Goal: Register for event/course

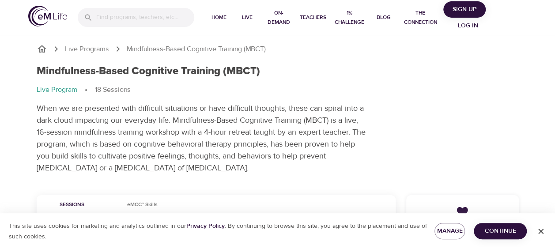
click at [506, 232] on span "Continue" at bounding box center [500, 231] width 39 height 11
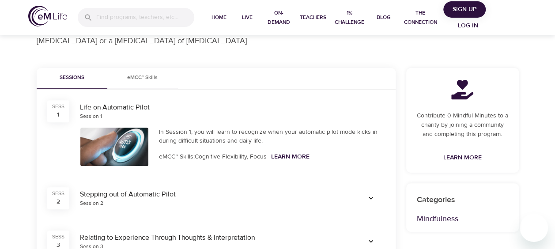
scroll to position [103, 0]
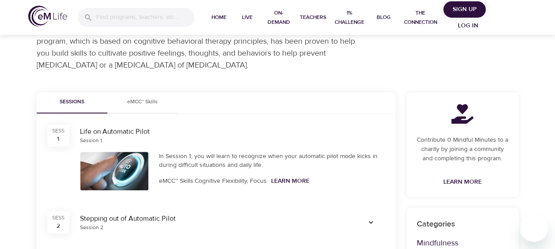
click at [140, 170] on div at bounding box center [114, 171] width 68 height 38
click at [131, 179] on div at bounding box center [114, 171] width 68 height 38
click at [133, 156] on div at bounding box center [114, 171] width 68 height 38
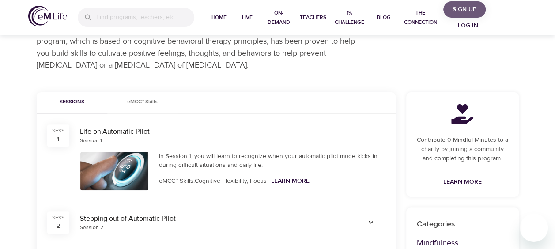
click at [466, 11] on span "Sign Up" at bounding box center [464, 9] width 35 height 11
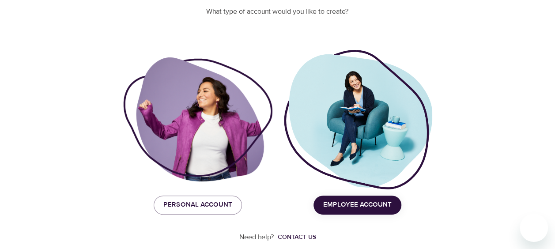
scroll to position [111, 0]
click at [341, 209] on span "Employee Account" at bounding box center [357, 204] width 68 height 11
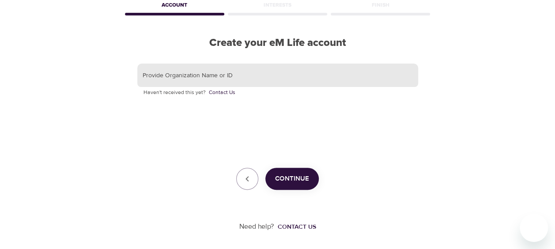
click at [219, 80] on input "text" at bounding box center [277, 76] width 281 height 24
type input "Amex GBT"
click at [276, 177] on span "Continue" at bounding box center [292, 178] width 34 height 11
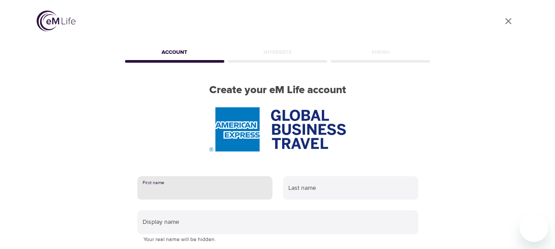
click at [215, 181] on input "text" at bounding box center [204, 188] width 135 height 24
type input "Neil"
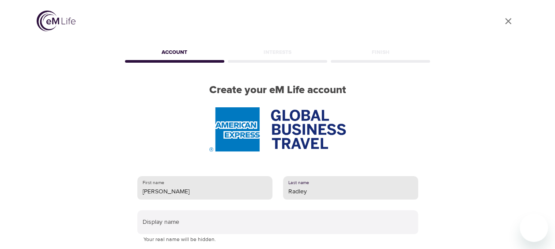
type input "Radley"
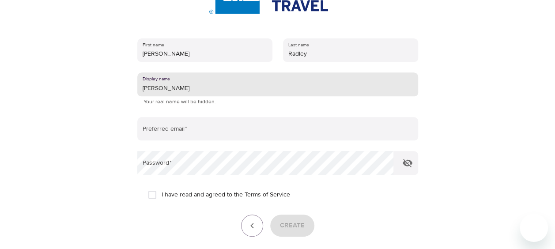
scroll to position [140, 0]
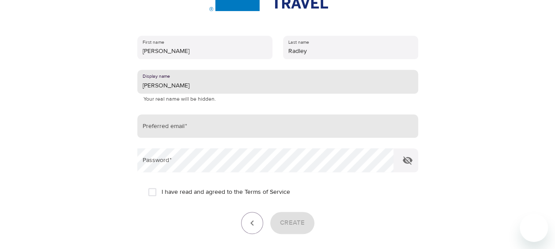
type input "Neil"
click at [186, 129] on input "email" at bounding box center [277, 126] width 281 height 24
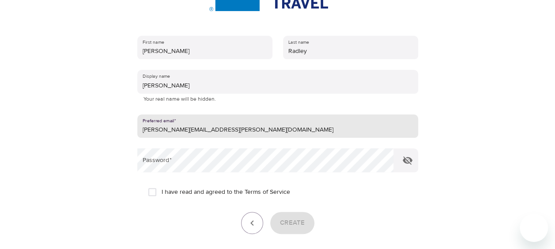
type input "neil.radley@amexgbt.com"
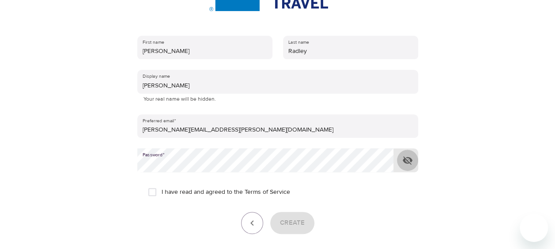
click at [407, 159] on icon "button" at bounding box center [407, 160] width 11 height 11
click at [155, 189] on input "I have read and agreed to the Terms of Service" at bounding box center [152, 192] width 19 height 19
checkbox input "true"
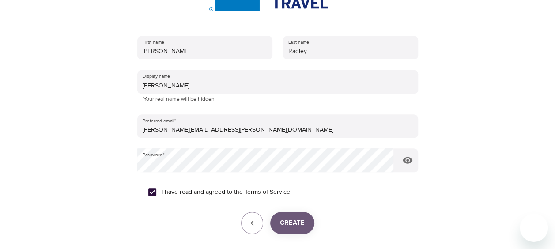
click at [295, 216] on button "Create" at bounding box center [292, 223] width 44 height 22
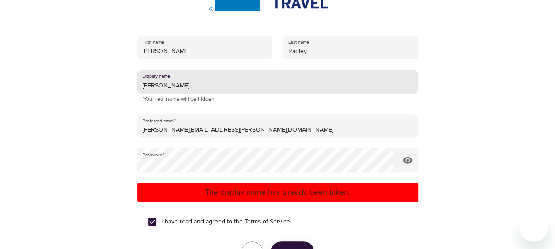
click at [159, 85] on input "Neil" at bounding box center [277, 82] width 281 height 24
type input "NeilUK"
click at [296, 247] on span "Create" at bounding box center [292, 252] width 25 height 11
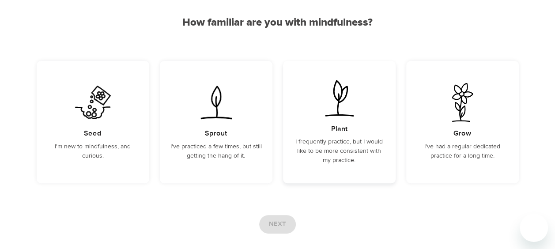
scroll to position [79, 0]
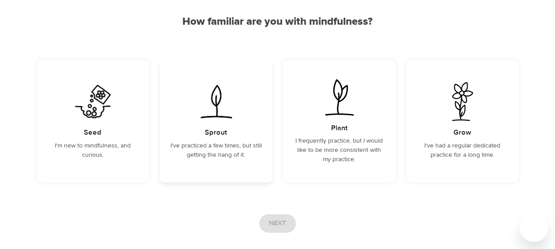
click at [226, 146] on p "I've practiced a few times, but still getting the hang of it." at bounding box center [215, 150] width 91 height 19
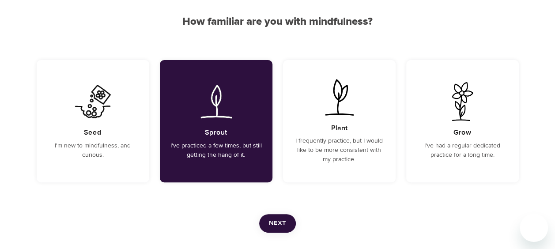
click at [279, 227] on span "Next" at bounding box center [277, 223] width 17 height 11
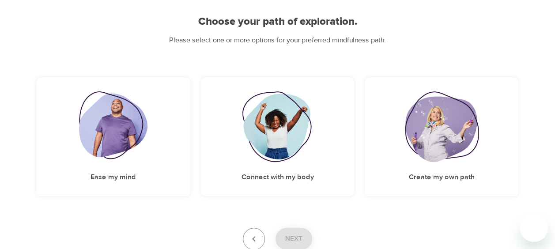
scroll to position [93, 0]
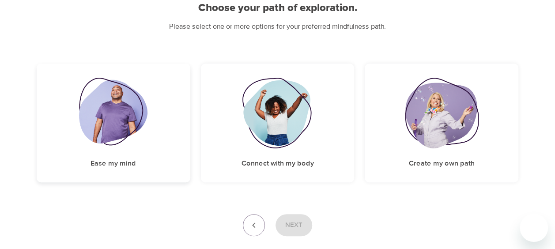
click at [103, 132] on img at bounding box center [113, 113] width 68 height 71
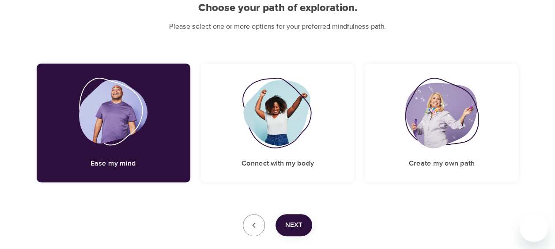
click at [307, 216] on button "Next" at bounding box center [294, 225] width 37 height 22
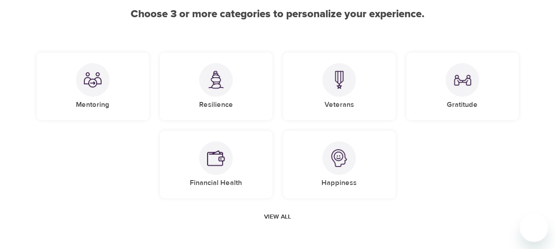
scroll to position [87, 0]
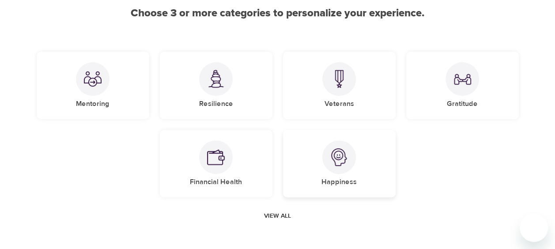
click at [362, 157] on div "Happiness" at bounding box center [339, 164] width 113 height 68
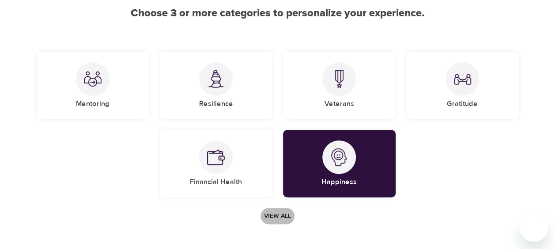
click at [273, 218] on span "View all" at bounding box center [277, 216] width 27 height 11
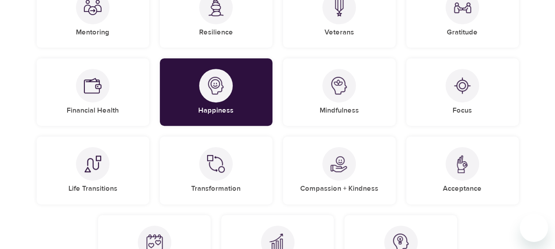
scroll to position [160, 0]
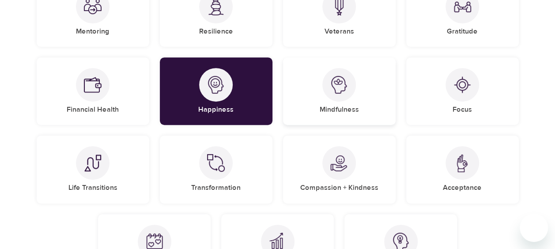
click at [339, 122] on div "Mindfulness" at bounding box center [339, 91] width 113 height 68
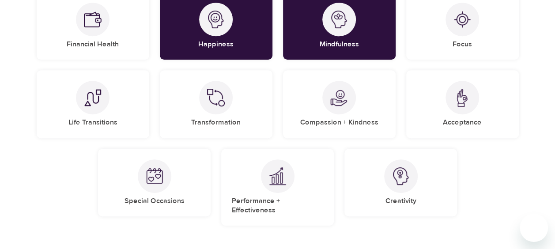
scroll to position [236, 0]
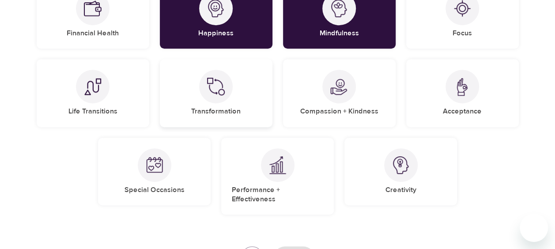
click at [204, 103] on div "Transformation" at bounding box center [216, 93] width 113 height 68
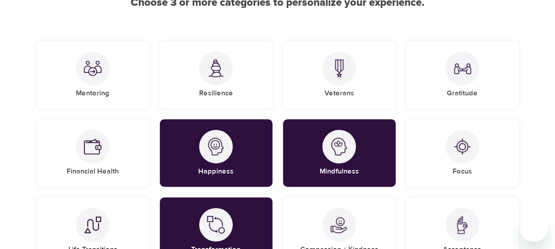
scroll to position [96, 0]
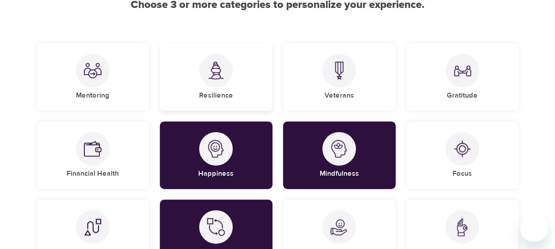
click at [246, 78] on div "Resilience" at bounding box center [216, 77] width 113 height 68
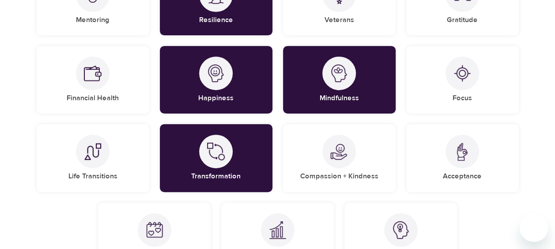
scroll to position [182, 0]
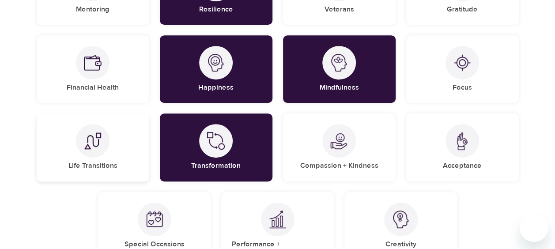
click at [90, 149] on div at bounding box center [93, 141] width 34 height 34
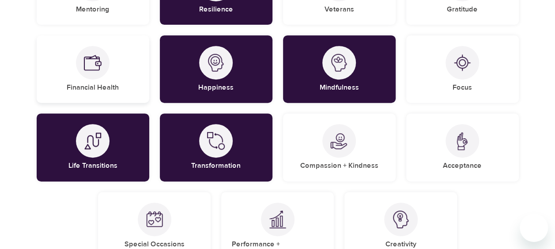
click at [138, 71] on div "Financial Health" at bounding box center [93, 69] width 113 height 68
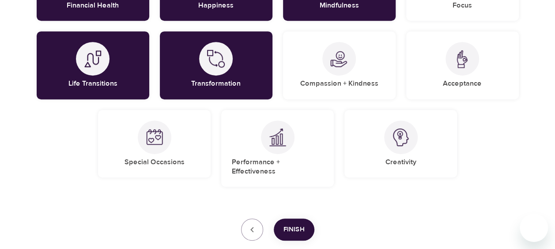
scroll to position [270, 0]
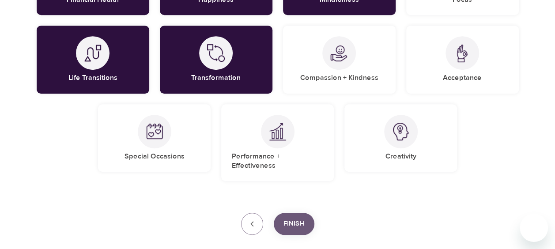
click at [300, 218] on span "Finish" at bounding box center [293, 223] width 21 height 11
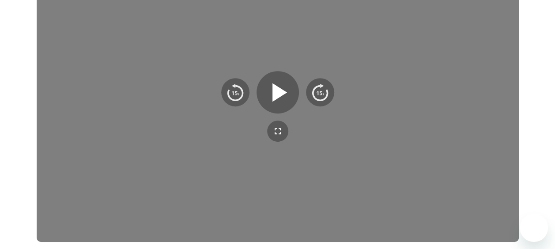
scroll to position [0, 0]
